Goal: Information Seeking & Learning: Learn about a topic

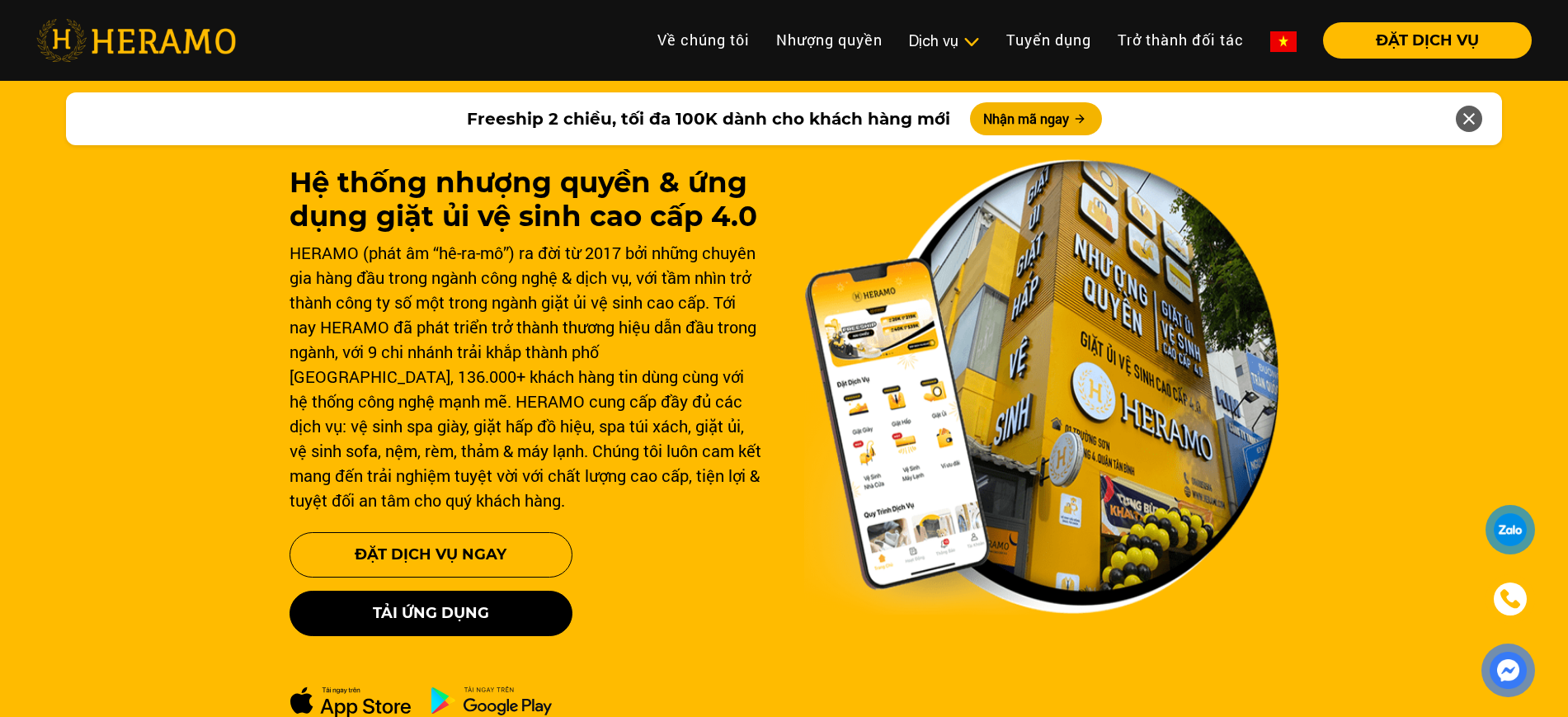
click at [920, 41] on div "Dịch vụ" at bounding box center [944, 40] width 71 height 22
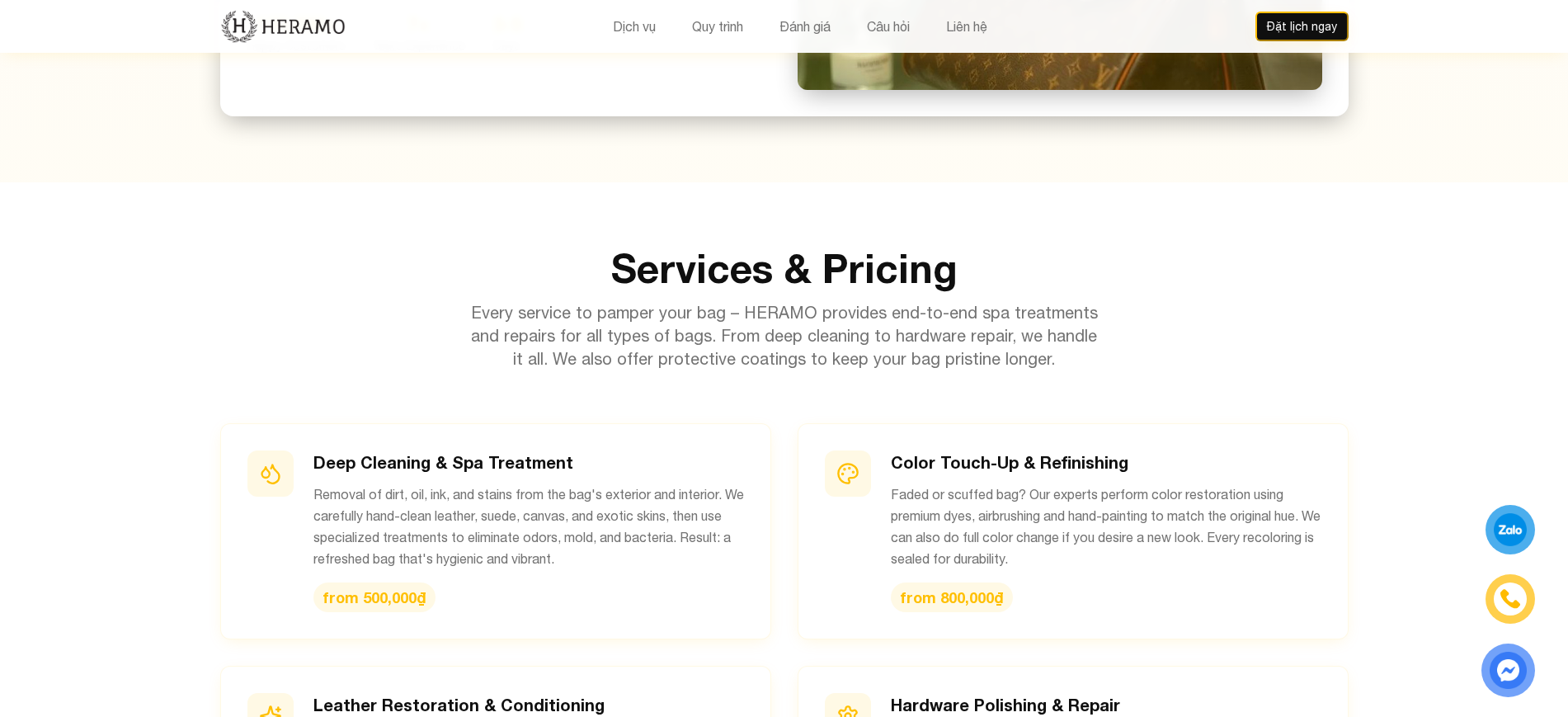
scroll to position [1764, 0]
